Goal: Transaction & Acquisition: Purchase product/service

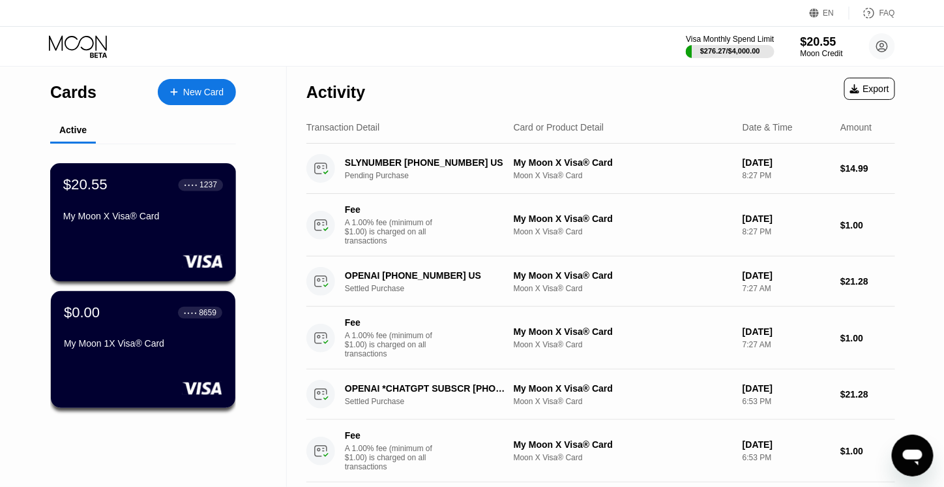
click at [190, 219] on div "My Moon X Visa® Card" at bounding box center [143, 216] width 160 height 10
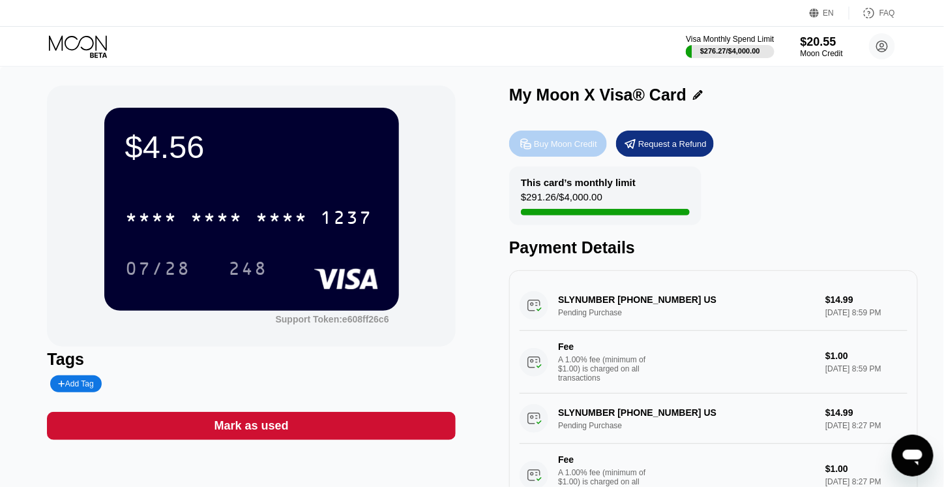
drag, startPoint x: 551, startPoint y: 141, endPoint x: 547, endPoint y: 149, distance: 9.6
click at [547, 149] on div "Buy Moon Credit" at bounding box center [565, 143] width 63 height 11
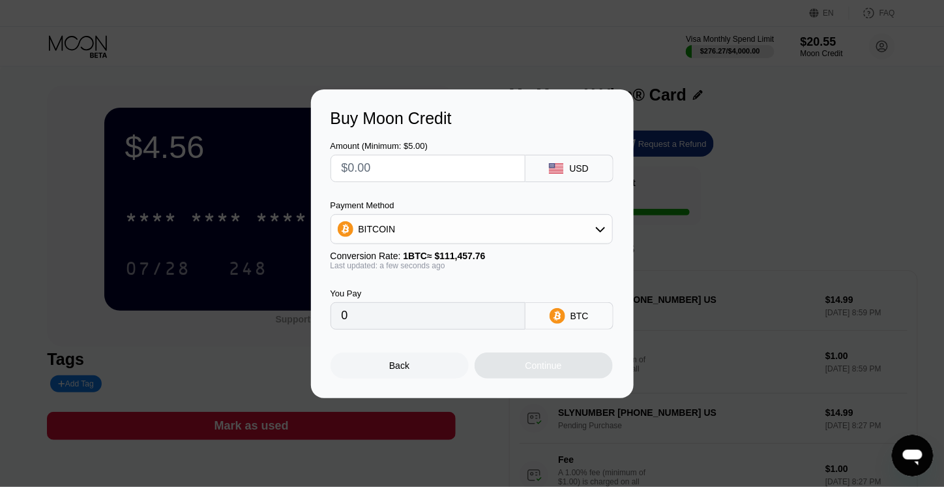
click at [421, 235] on div "BITCOIN" at bounding box center [471, 229] width 281 height 26
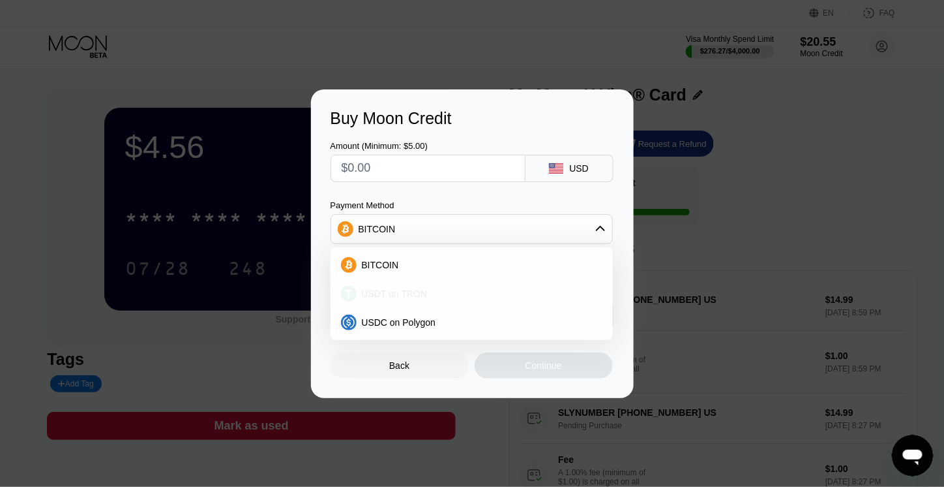
click at [403, 293] on span "USDT on TRON" at bounding box center [395, 293] width 66 height 10
type input "0.00"
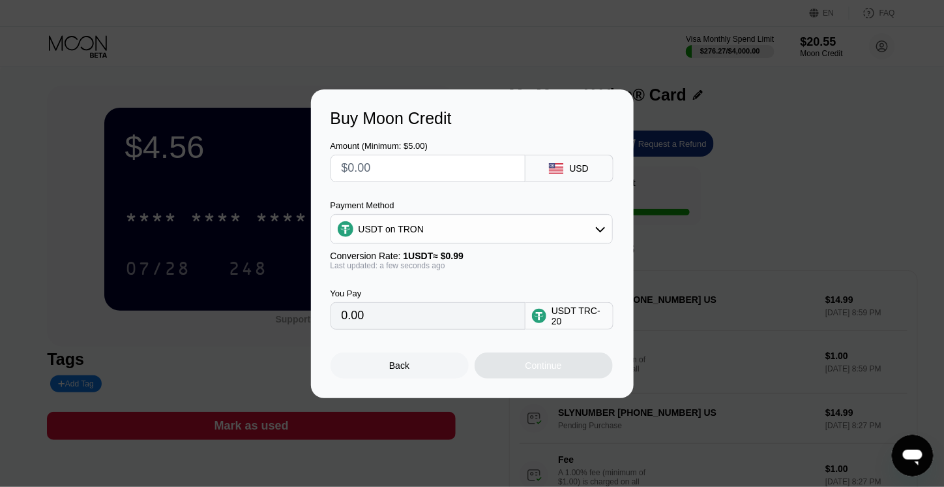
click at [389, 172] on input "text" at bounding box center [428, 168] width 173 height 26
type input "$1"
type input "1.01"
type input "$10"
type input "10.10"
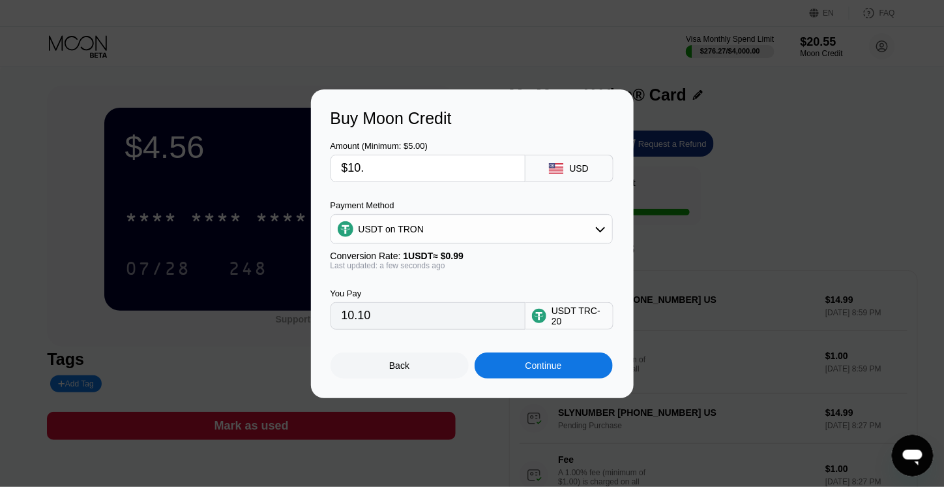
type input "$10.6"
type input "10.71"
type input "$10."
type input "10.10"
type input "$10.5"
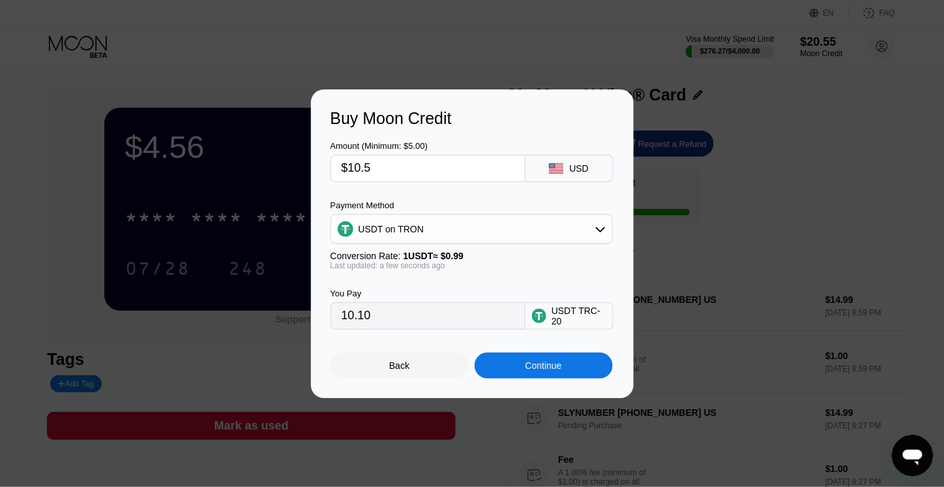
type input "10.61"
type input "$1.5"
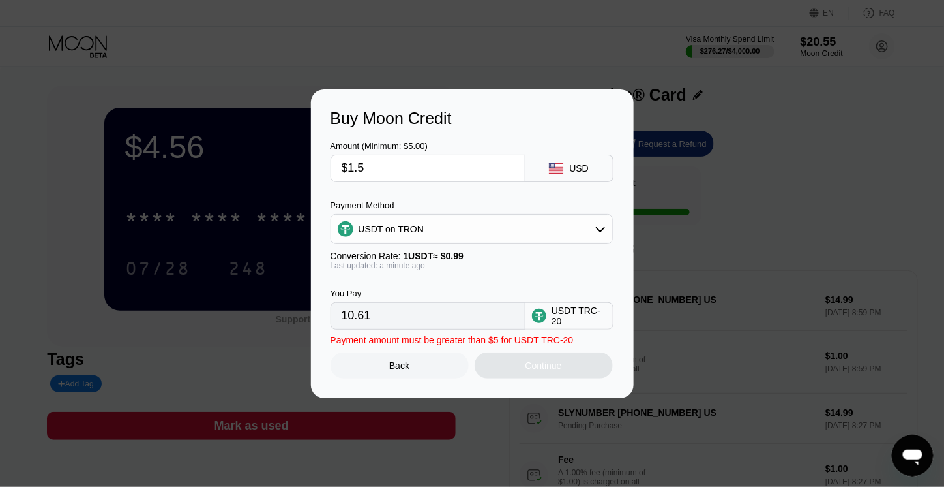
type input "1.52"
type input "$11.5"
type input "11.62"
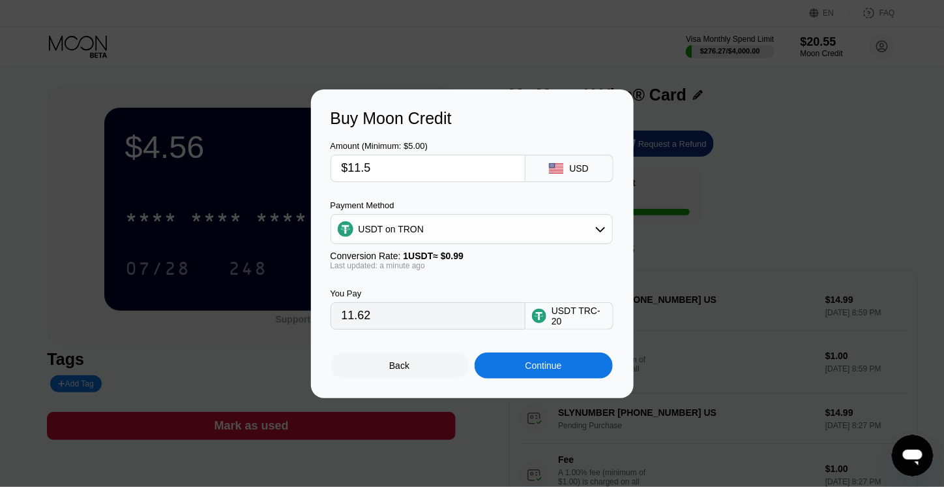
type input "$11.5"
click at [580, 371] on div "Continue" at bounding box center [544, 365] width 138 height 26
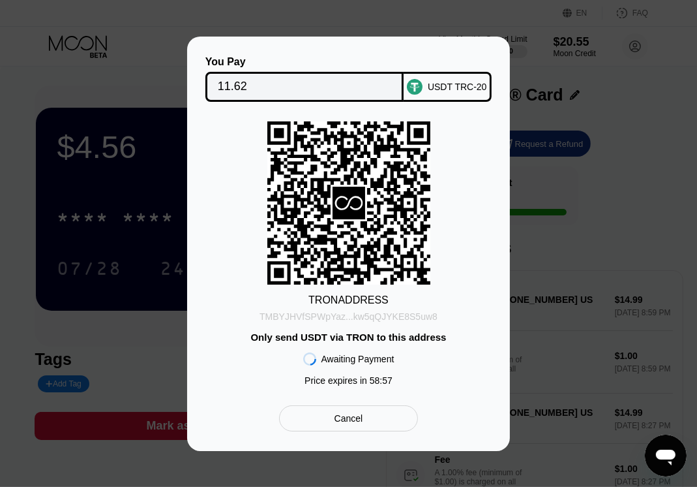
click at [404, 314] on div "TMBYJHVfSPWpYaz...kw5qQJYKE8S5uw8" at bounding box center [349, 316] width 178 height 10
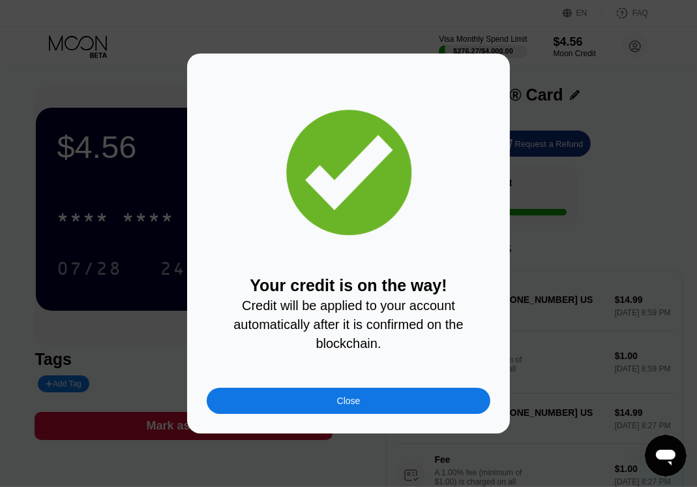
click at [410, 400] on div "Close" at bounding box center [349, 400] width 284 height 26
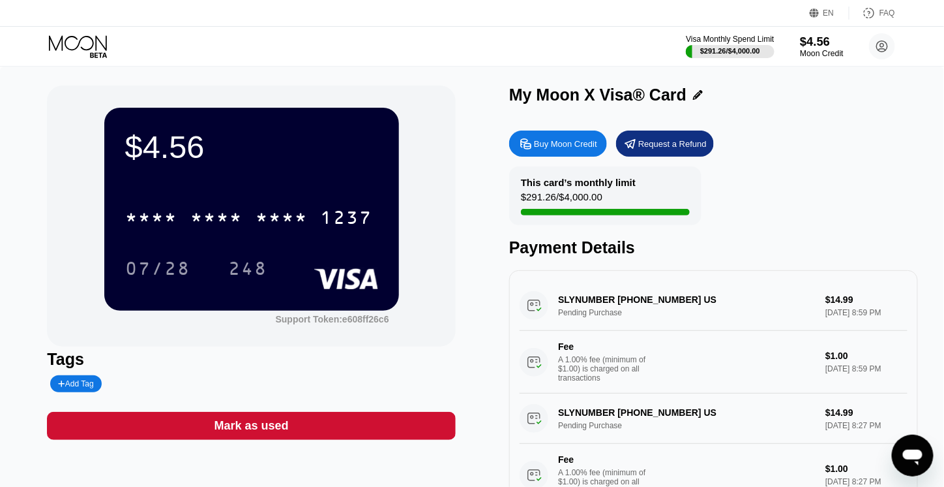
click at [823, 35] on div "$4.56" at bounding box center [822, 42] width 44 height 14
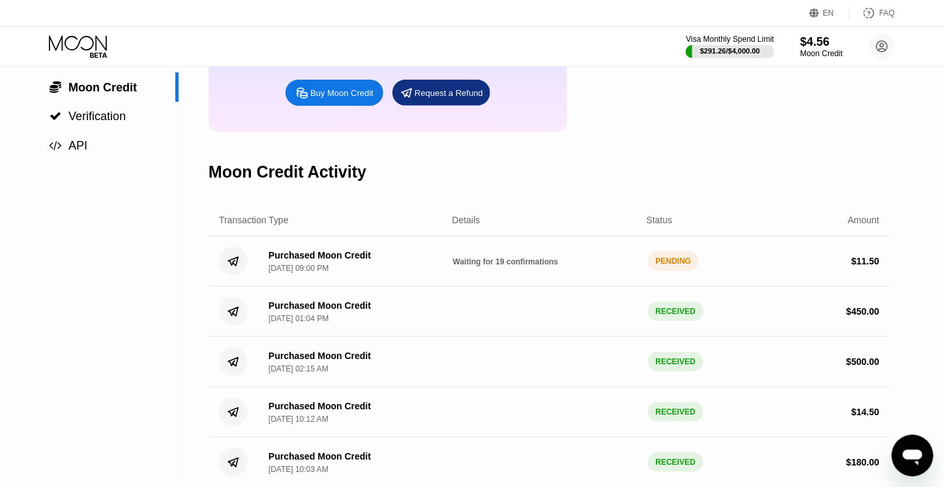
scroll to position [196, 0]
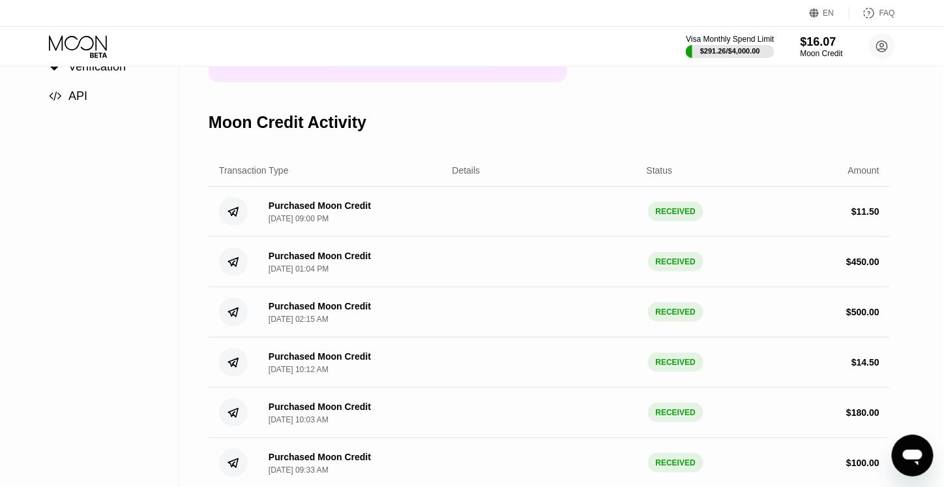
click at [116, 290] on div "Settings  Profile  Rewards  Limits  Moon Credit  Verification  API" at bounding box center [89, 204] width 179 height 668
click at [77, 235] on div "Settings  Profile  Rewards  Limits  Moon Credit  Verification  API" at bounding box center [89, 204] width 179 height 668
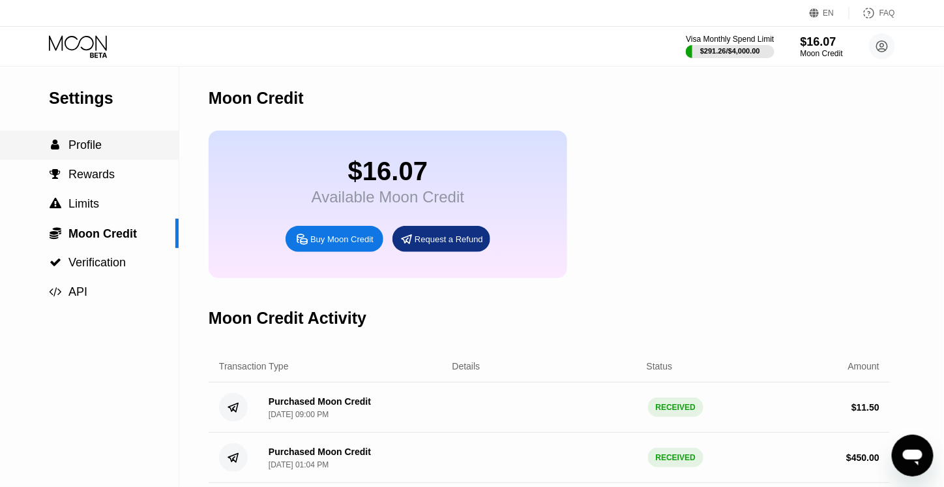
click at [112, 158] on div " Profile" at bounding box center [89, 144] width 179 height 29
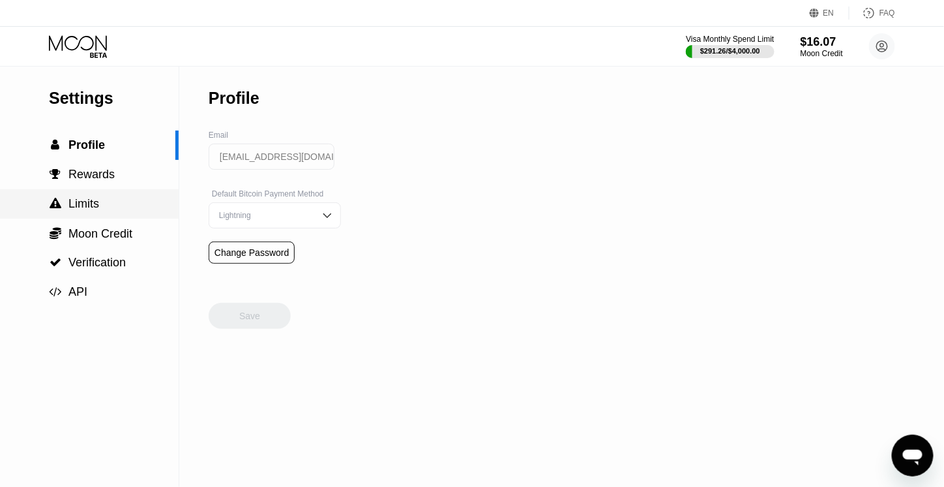
click at [110, 238] on span "Moon Credit" at bounding box center [100, 233] width 64 height 13
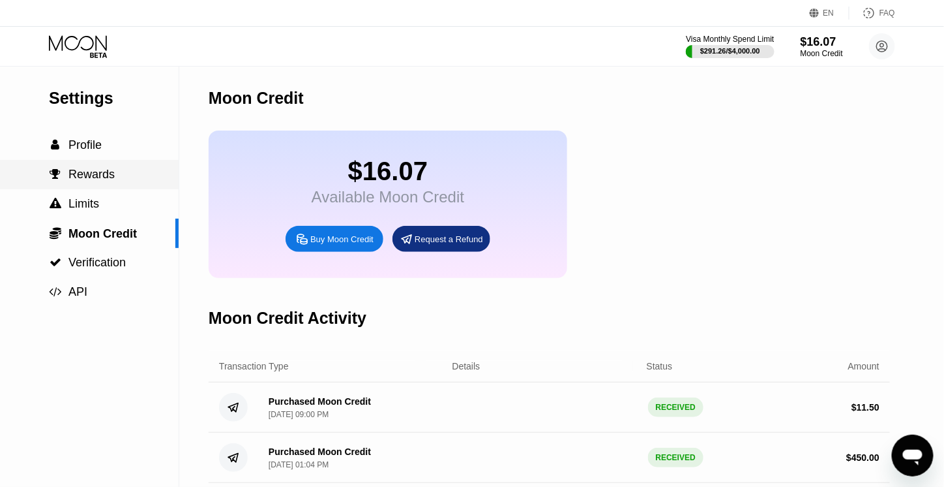
click at [129, 165] on div " Rewards" at bounding box center [89, 174] width 179 height 29
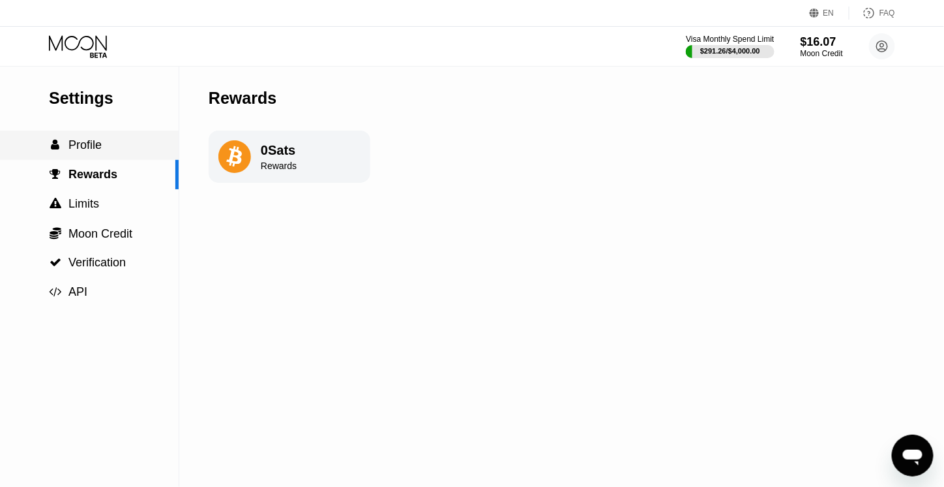
click at [125, 149] on div " Profile" at bounding box center [89, 145] width 179 height 14
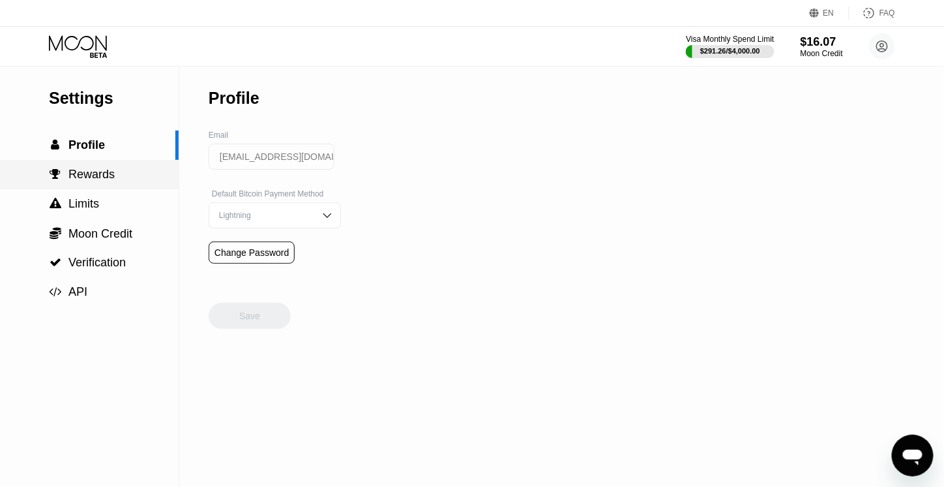
click at [113, 178] on div " Rewards" at bounding box center [89, 175] width 179 height 14
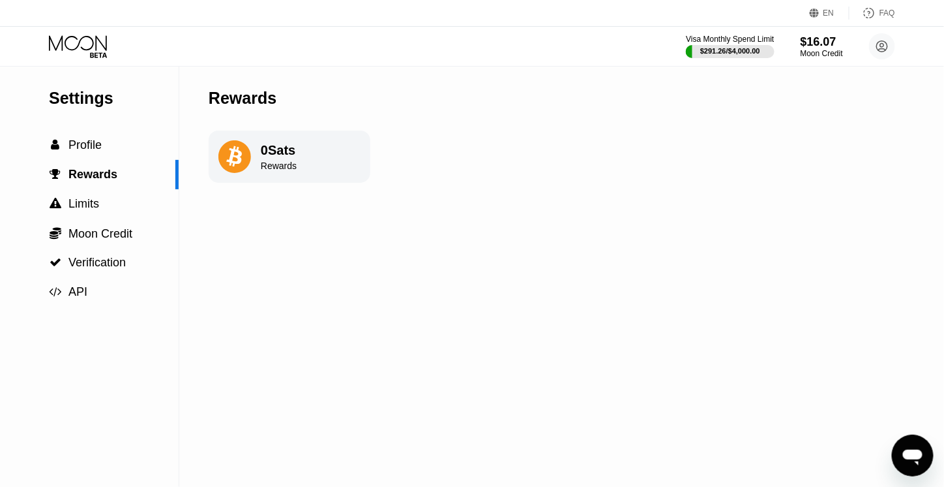
click at [128, 102] on div "Settings" at bounding box center [114, 98] width 130 height 19
click at [97, 176] on span "Rewards" at bounding box center [92, 174] width 49 height 13
click at [95, 201] on span "Limits" at bounding box center [83, 203] width 31 height 13
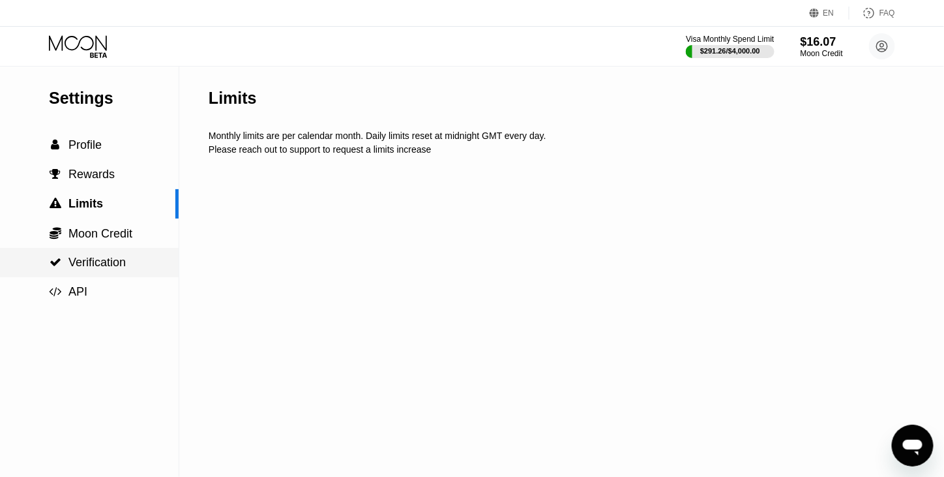
click at [102, 257] on div " Verification" at bounding box center [89, 262] width 179 height 29
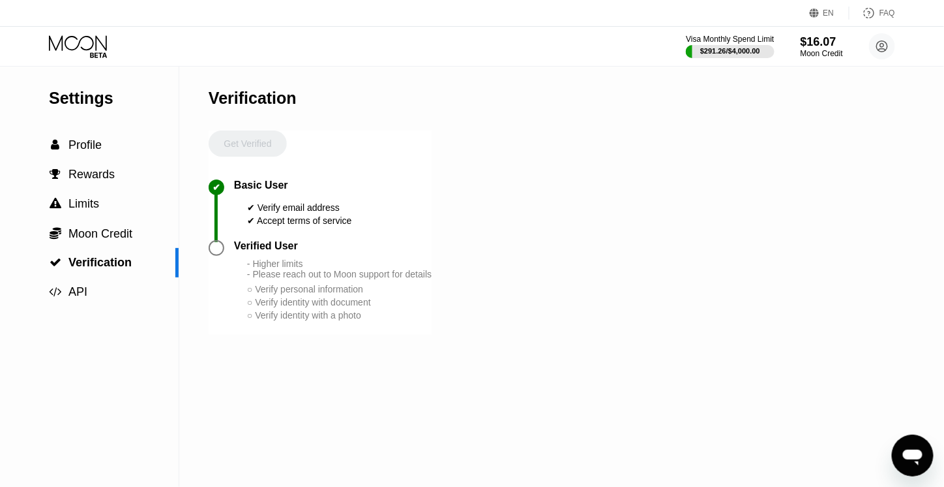
click at [78, 134] on div " Profile" at bounding box center [89, 144] width 179 height 29
